Goal: Information Seeking & Learning: Check status

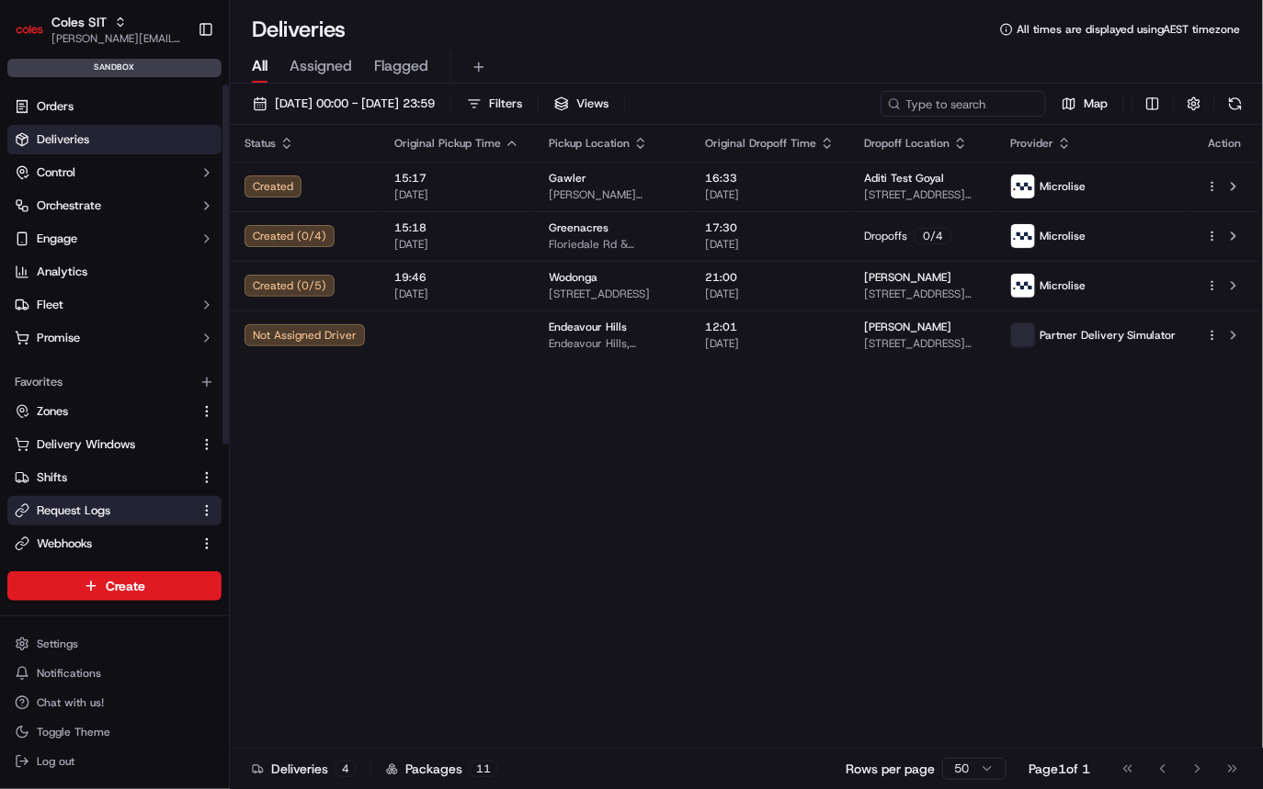
click at [73, 512] on span "Request Logs" at bounding box center [74, 511] width 74 height 17
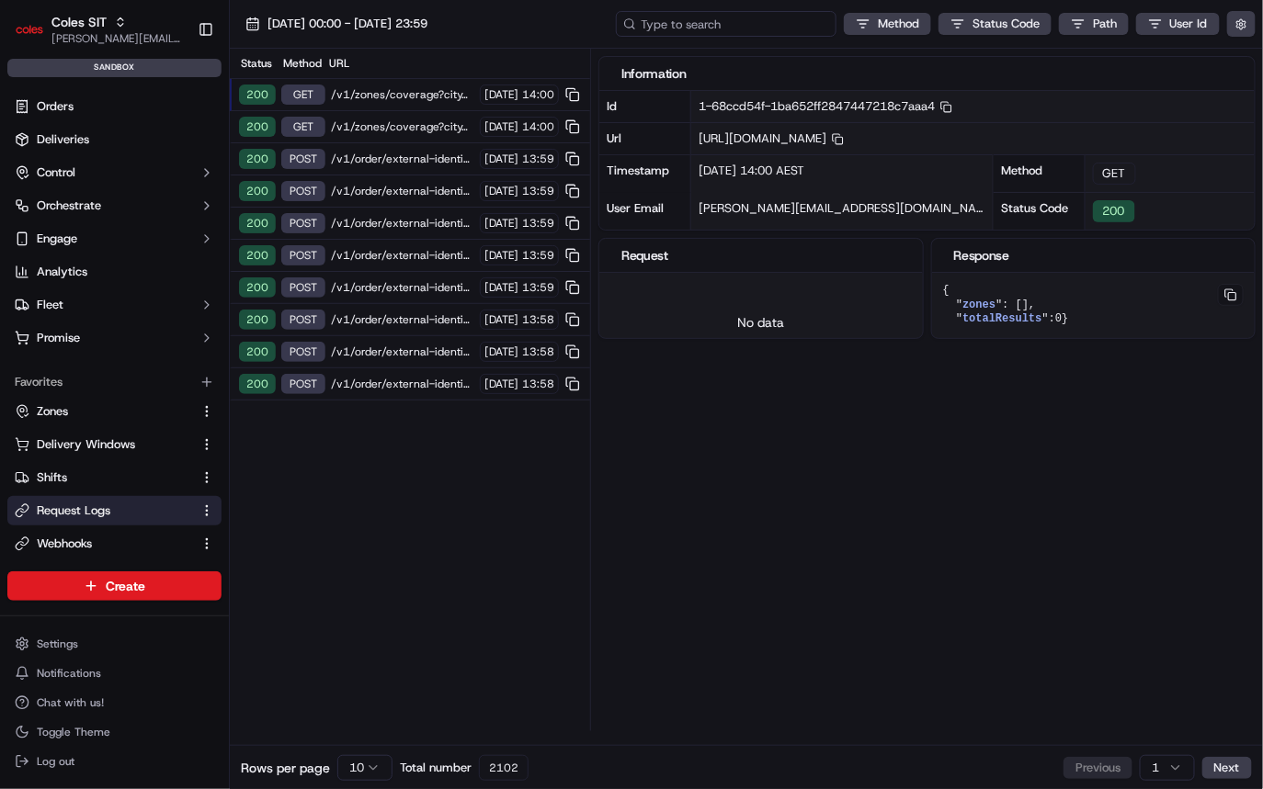
click at [756, 18] on input at bounding box center [726, 24] width 221 height 26
paste input "1-68cb9aee-48a1b4ca666b8ce5777bfa2a"
type input "1-68cb9aee-48a1b4ca666b8ce5777bfa2a"
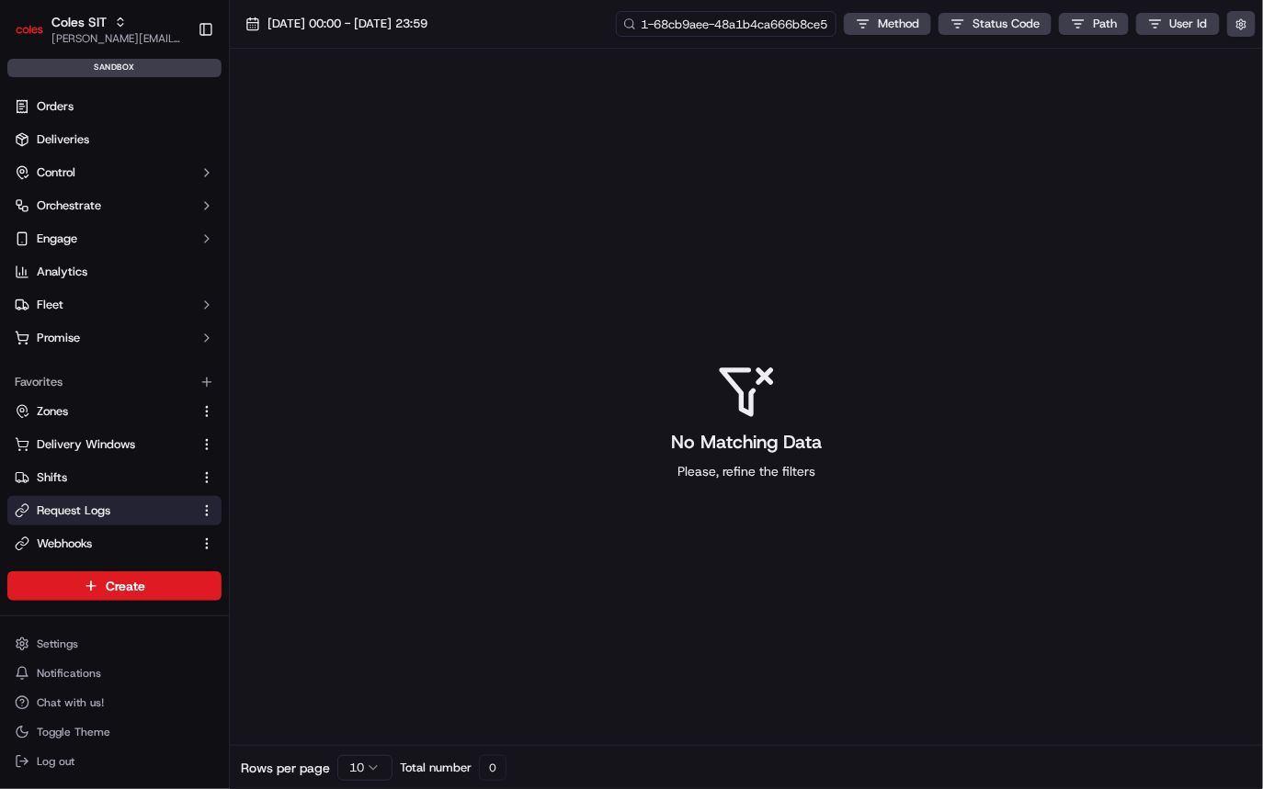
click at [785, 28] on input "1-68cb9aee-48a1b4ca666b8ce5777bfa2a" at bounding box center [726, 24] width 221 height 26
click at [801, 28] on input "1-68cb9aee-48a1b4ca666b8ce5777bfa2a" at bounding box center [726, 24] width 221 height 26
click at [640, 26] on input "1-68cb9aee-48a1b4ca666b8ce5777bfa2a" at bounding box center [726, 24] width 221 height 26
click at [427, 19] on span "[DATE] 00:00 - [DATE] 23:59" at bounding box center [347, 24] width 160 height 17
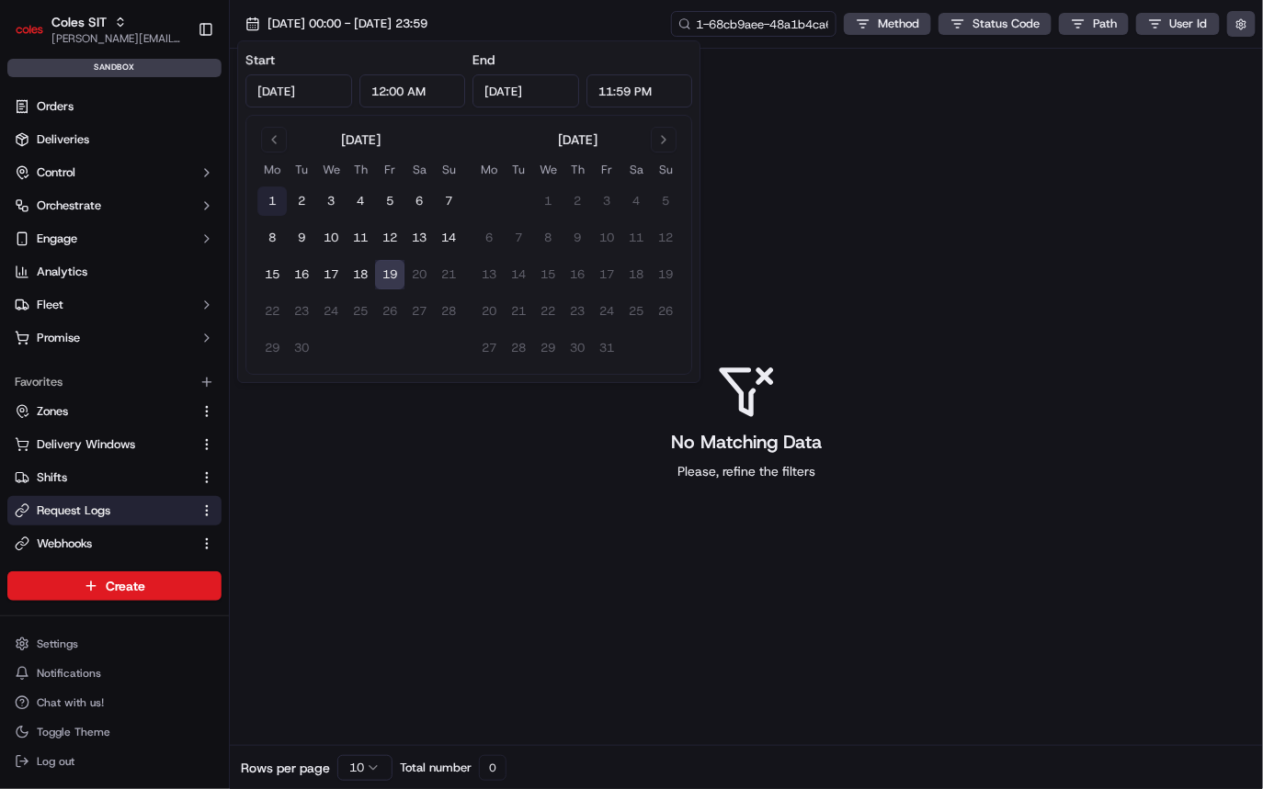
click at [274, 198] on button "1" at bounding box center [271, 201] width 29 height 29
type input "[DATE]"
click at [394, 276] on button "19" at bounding box center [389, 274] width 29 height 29
type input "[DATE]"
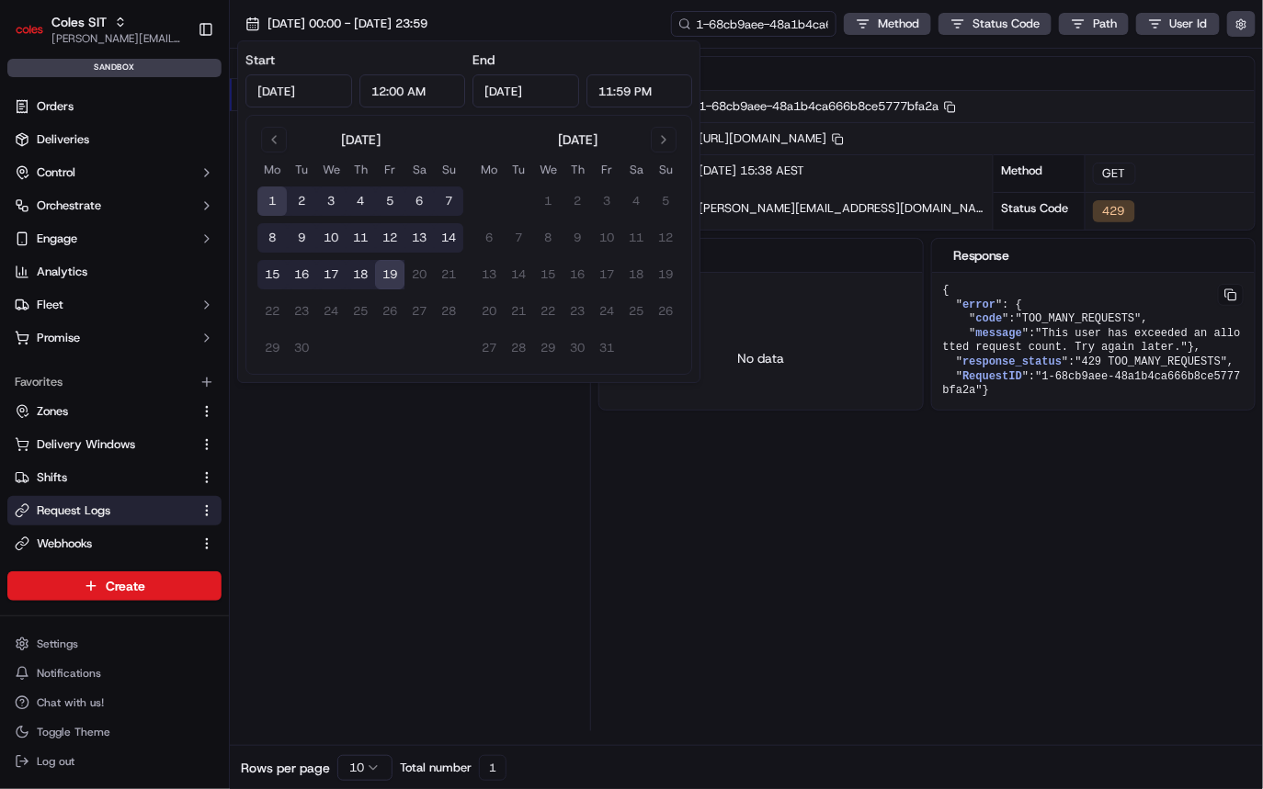
click at [1037, 410] on pre "{ " error ": { " code ": "TOO_MANY_REQUESTS" , " message ": "This user has exce…" at bounding box center [1093, 341] width 323 height 137
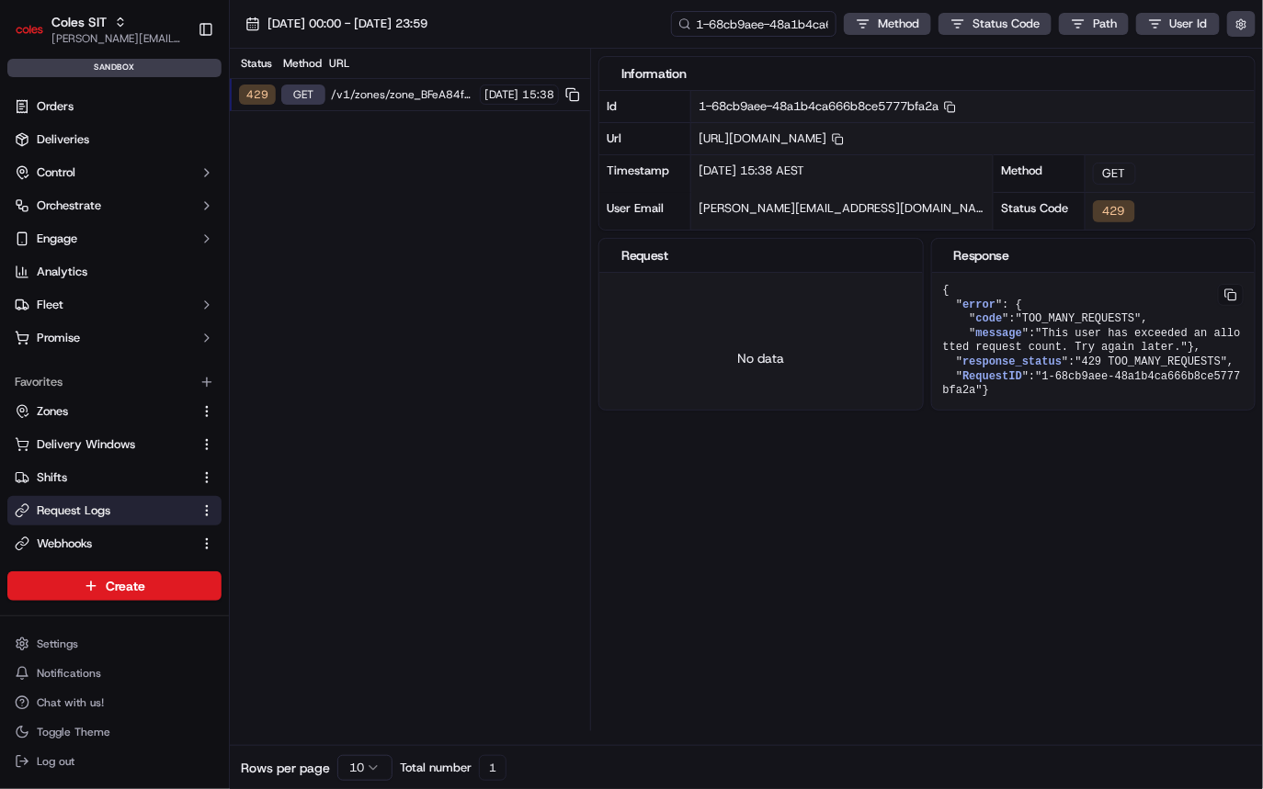
drag, startPoint x: 970, startPoint y: 426, endPoint x: 941, endPoint y: 293, distance: 136.4
click at [941, 293] on pre "{ " error ": { " code ": "TOO_MANY_REQUESTS" , " message ": "This user has exce…" at bounding box center [1093, 341] width 323 height 137
copy pre "{ " error ": { " code ": "TOO_MANY_REQUESTS" , " message ": "This user has exce…"
